Goal: Obtain resource: Download file/media

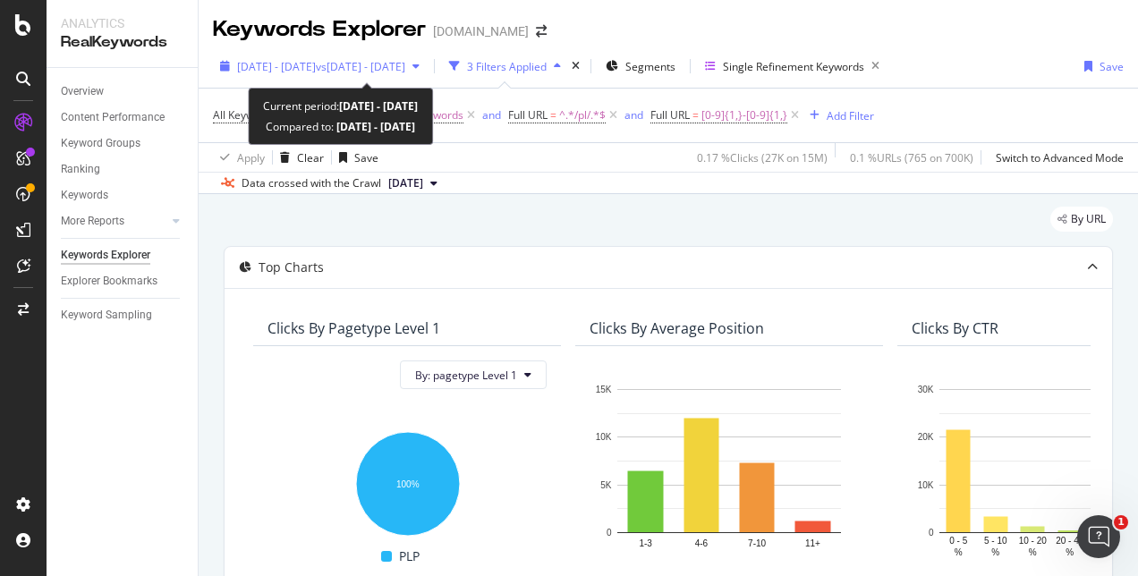
click at [405, 66] on span "vs [DATE] - [DATE]" at bounding box center [360, 66] width 89 height 15
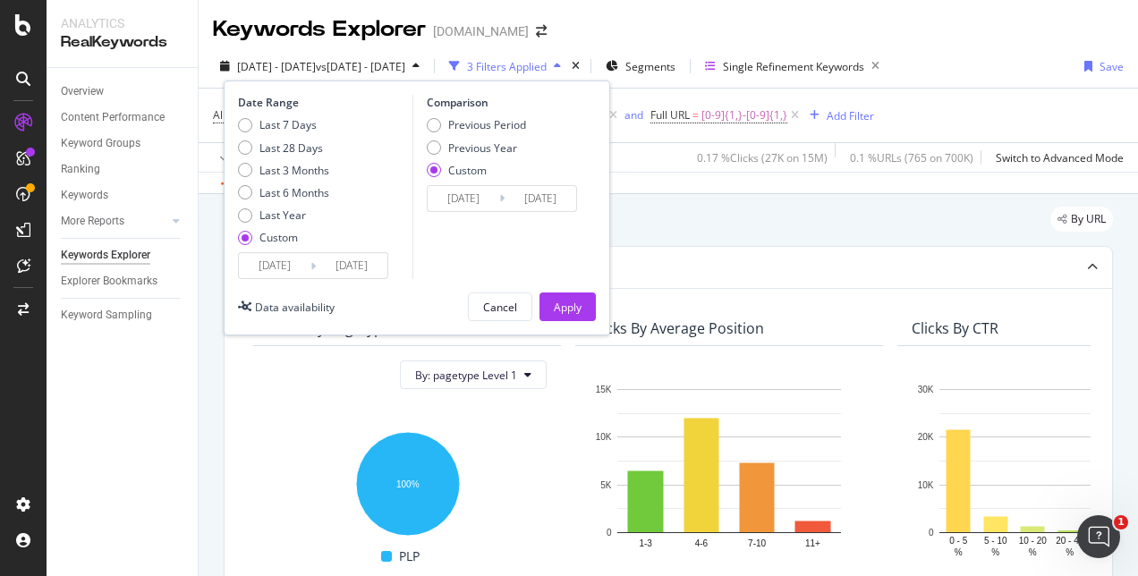
click at [459, 170] on div "Custom" at bounding box center [467, 170] width 38 height 15
click at [471, 199] on input "[DATE]" at bounding box center [464, 198] width 72 height 25
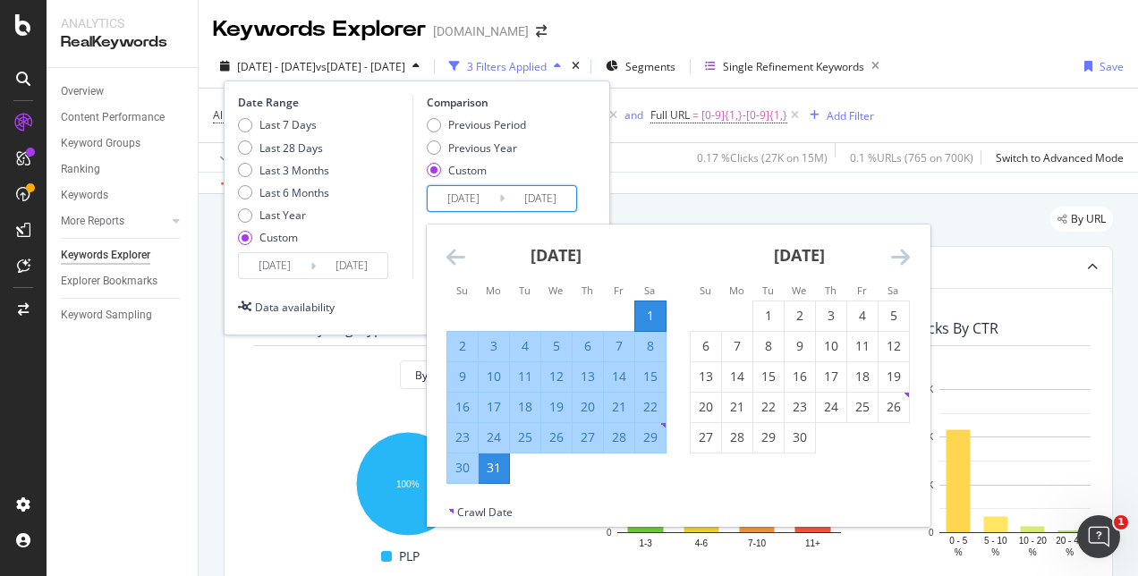
click at [456, 258] on icon "Move backward to switch to the previous month." at bounding box center [455, 256] width 19 height 21
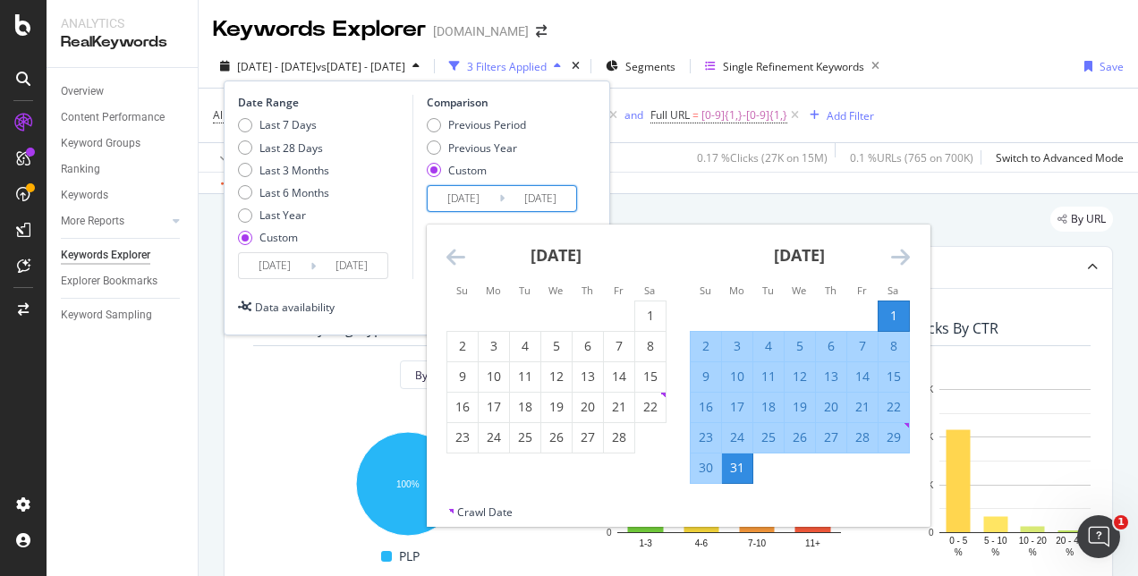
click at [456, 258] on icon "Move backward to switch to the previous month." at bounding box center [455, 256] width 19 height 21
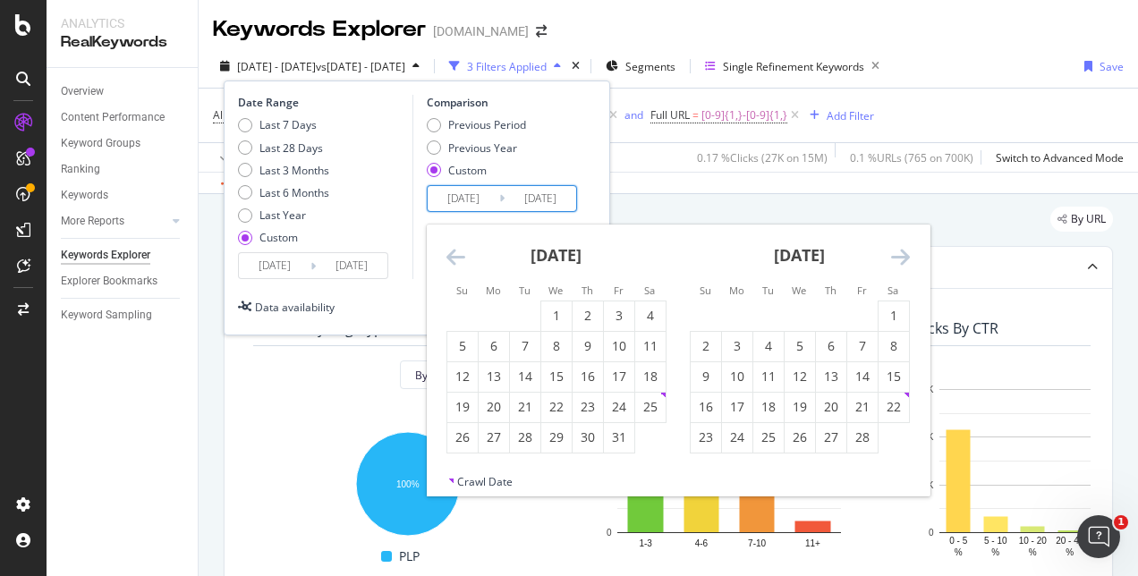
click at [456, 258] on icon "Move backward to switch to the previous month." at bounding box center [455, 256] width 19 height 21
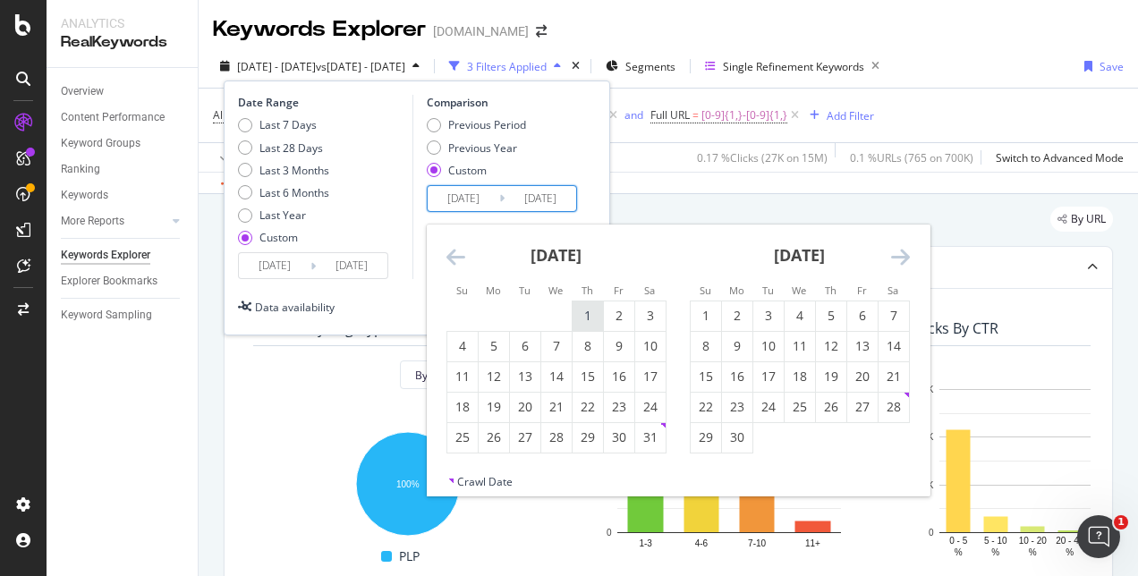
click at [587, 321] on div "1" at bounding box center [588, 316] width 30 height 18
type input "[DATE]"
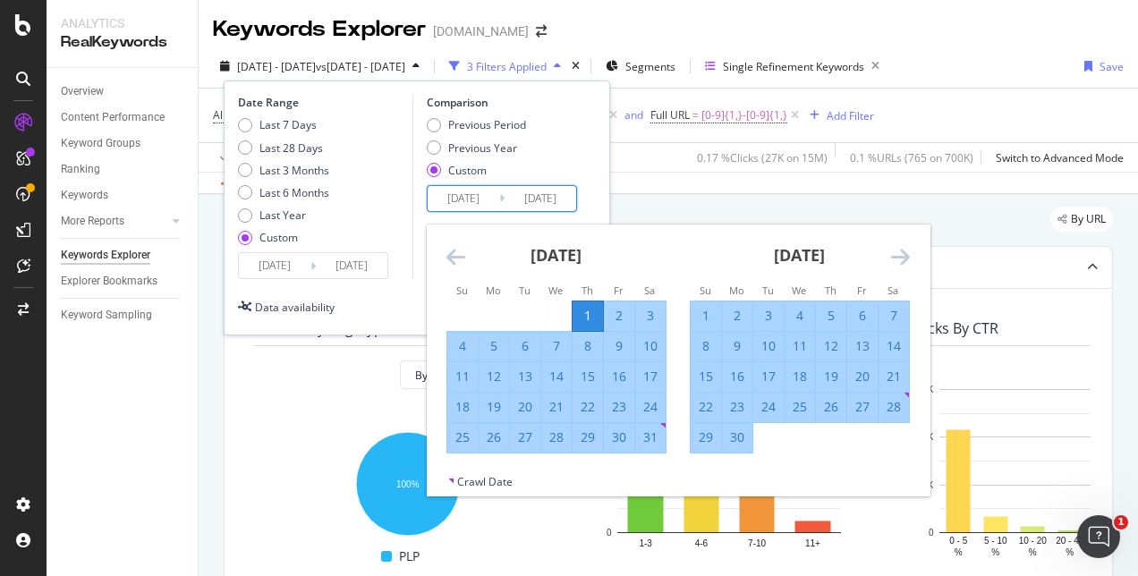
click at [648, 436] on div "31" at bounding box center [650, 438] width 30 height 18
type input "[DATE]"
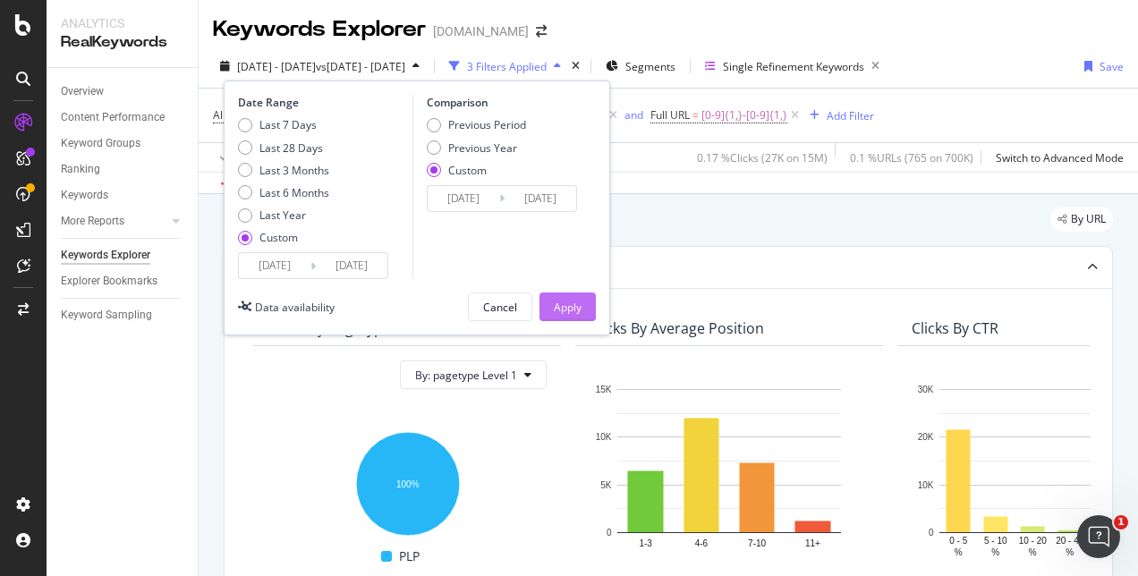
click at [552, 293] on button "Apply" at bounding box center [567, 307] width 56 height 29
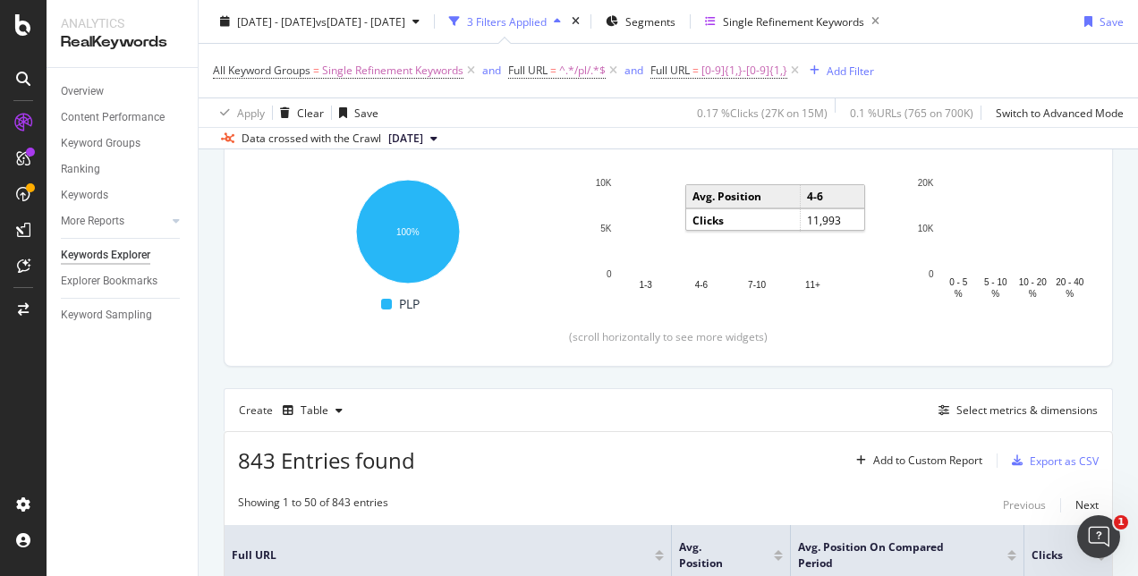
scroll to position [251, 0]
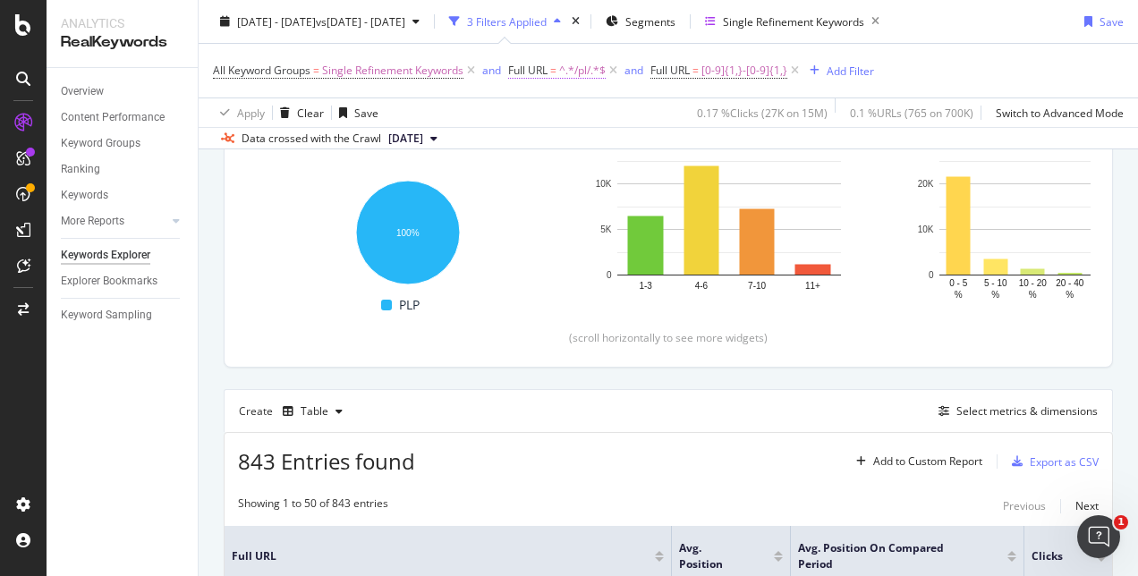
click at [576, 73] on span "^.*/pl/.*$" at bounding box center [582, 70] width 47 height 25
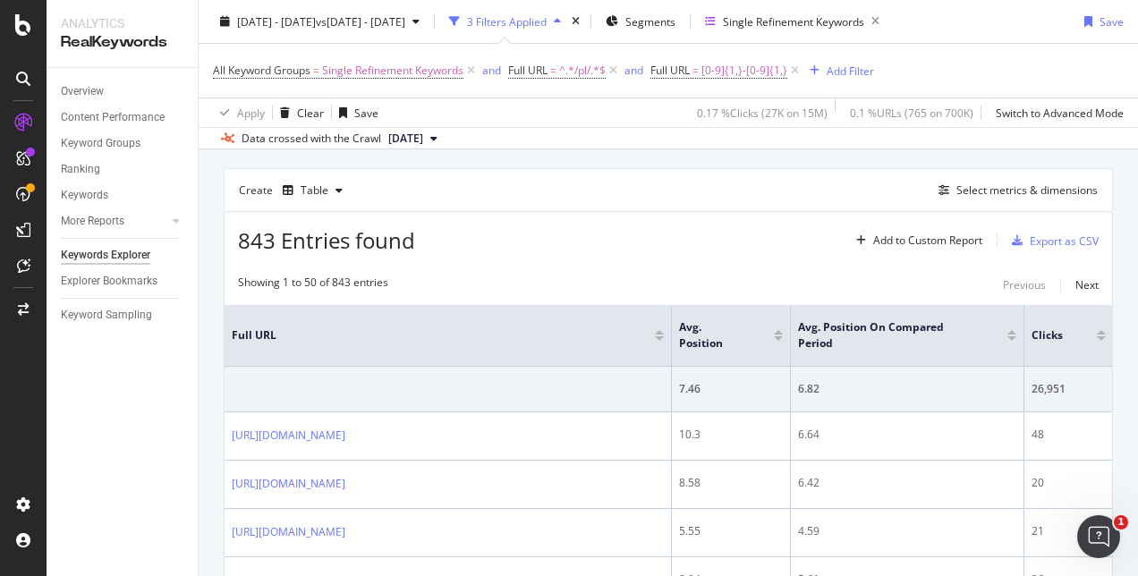
scroll to position [463, 0]
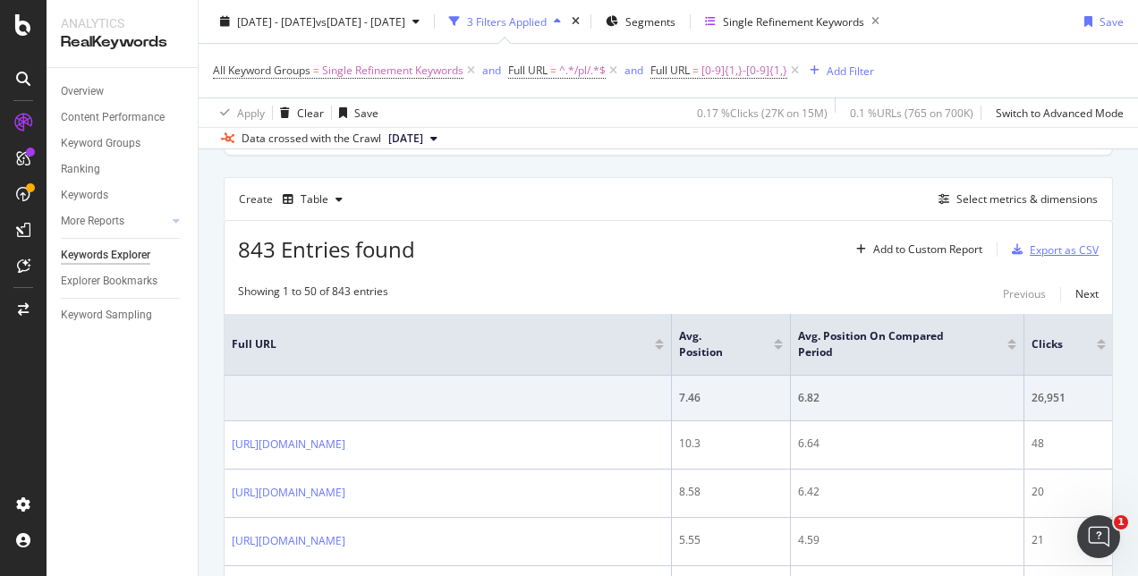
click at [1063, 250] on div "Export as CSV" at bounding box center [1064, 249] width 69 height 15
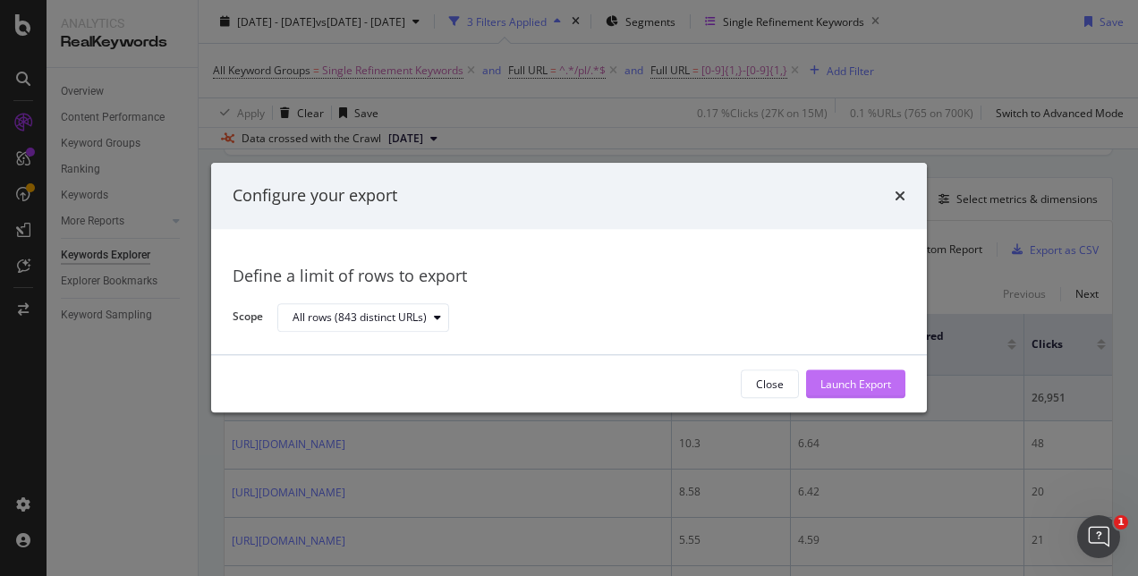
click at [836, 381] on div "Launch Export" at bounding box center [855, 384] width 71 height 15
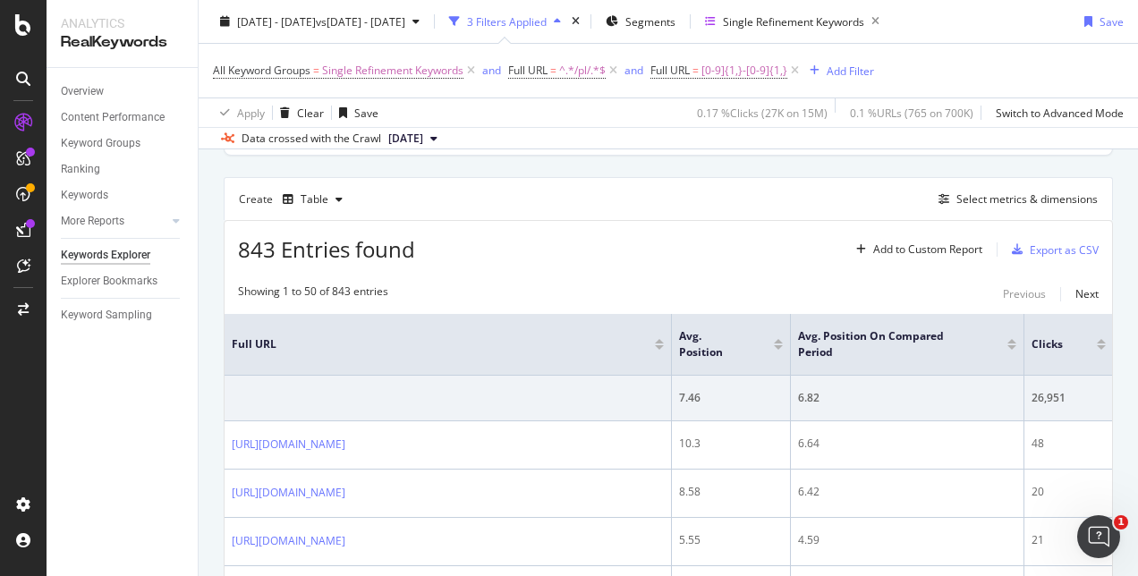
click at [794, 74] on icon at bounding box center [794, 71] width 15 height 18
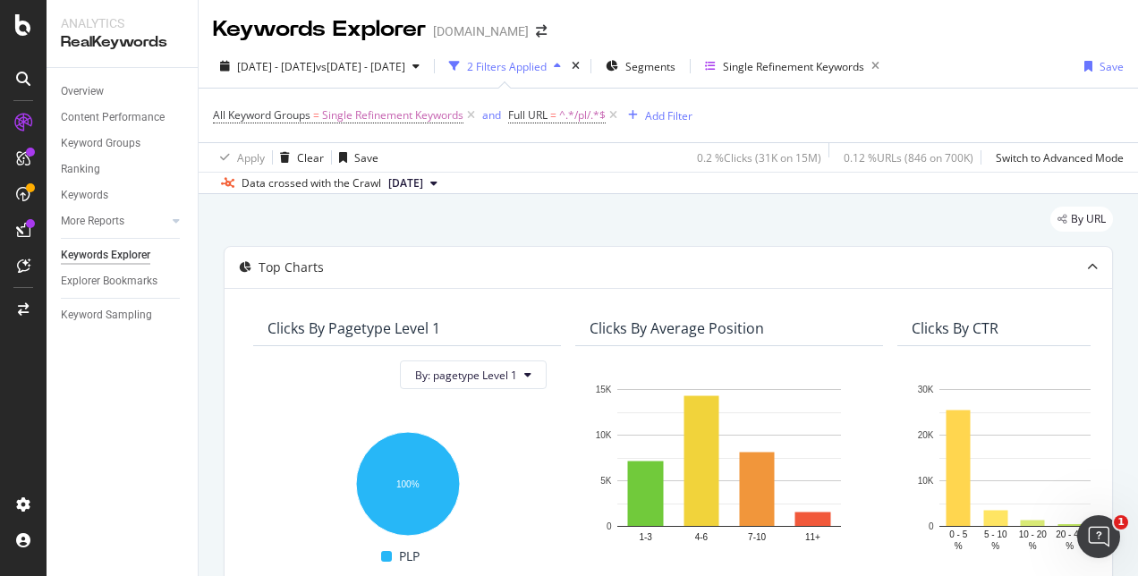
click at [147, 374] on div "Overview Content Performance Keyword Groups Ranking Keywords More Reports Count…" at bounding box center [122, 322] width 151 height 508
click at [443, 218] on div "By URL" at bounding box center [668, 226] width 889 height 39
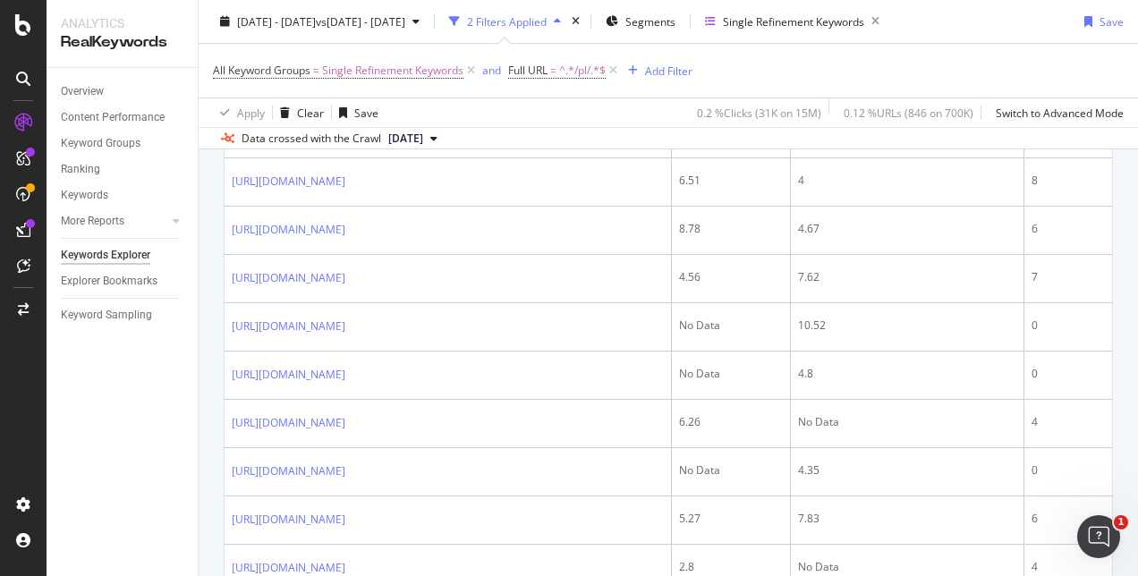
scroll to position [1968, 0]
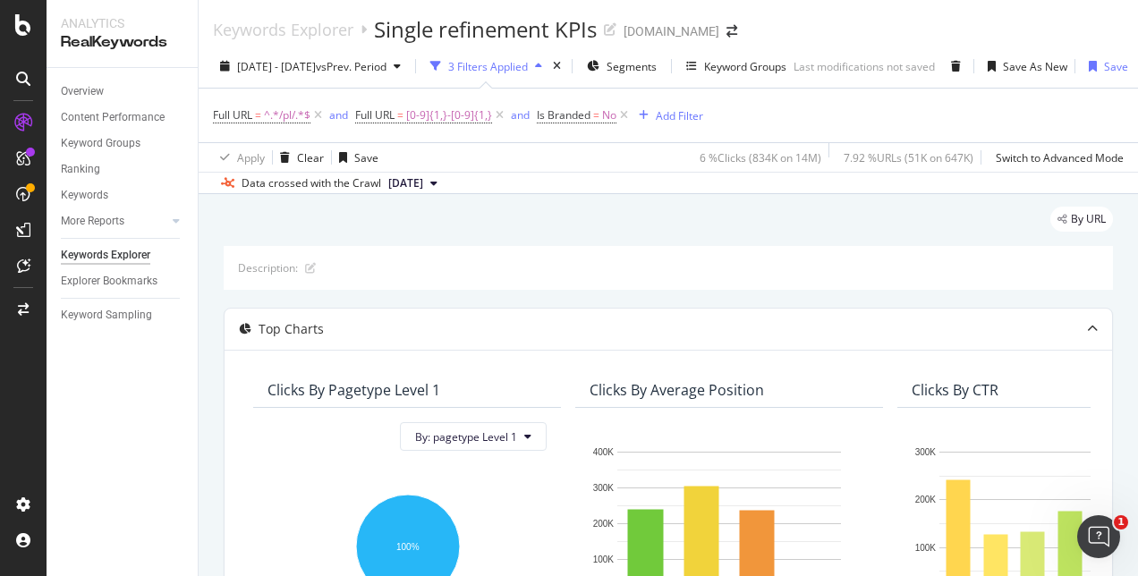
scroll to position [626, 0]
